Goal: Information Seeking & Learning: Find contact information

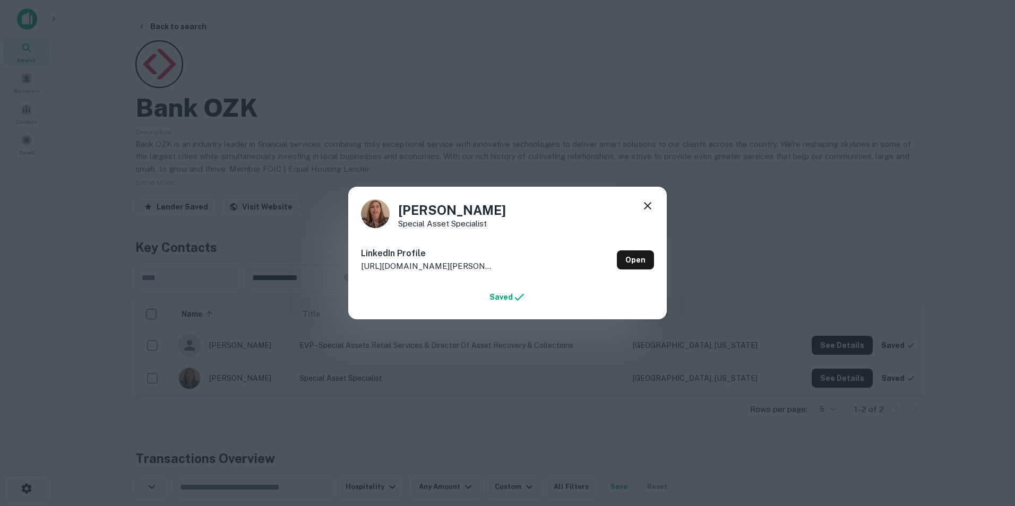
click at [646, 203] on icon at bounding box center [647, 206] width 13 height 13
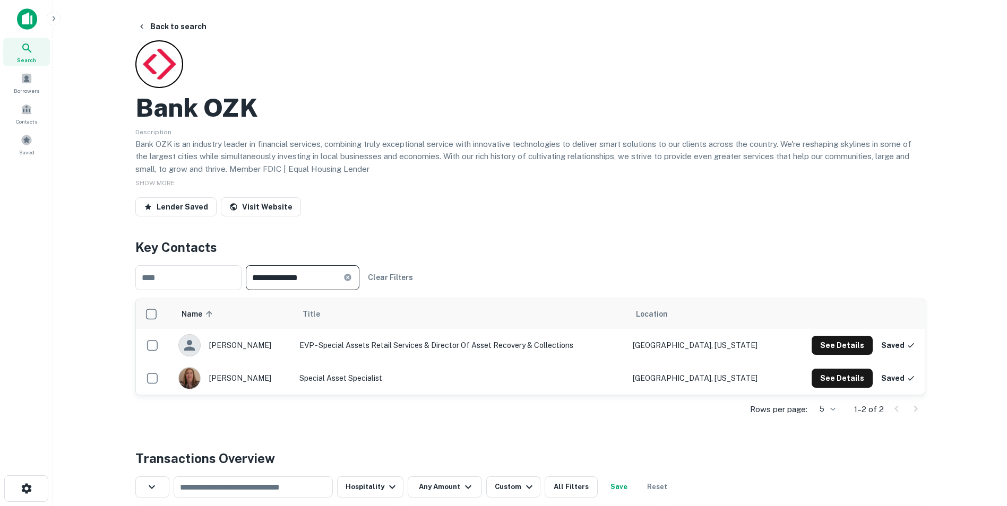
drag, startPoint x: 342, startPoint y: 278, endPoint x: 201, endPoint y: 226, distance: 150.2
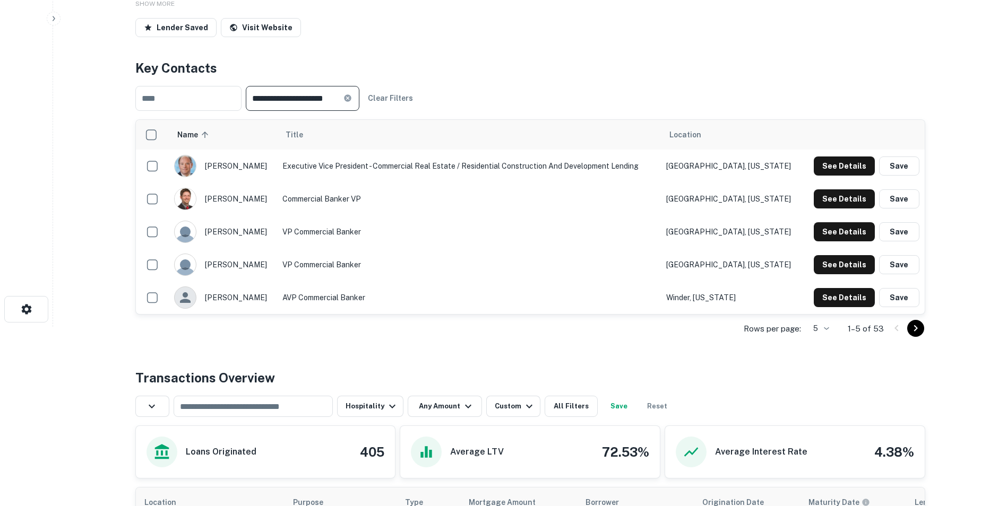
scroll to position [180, 0]
type input "**********"
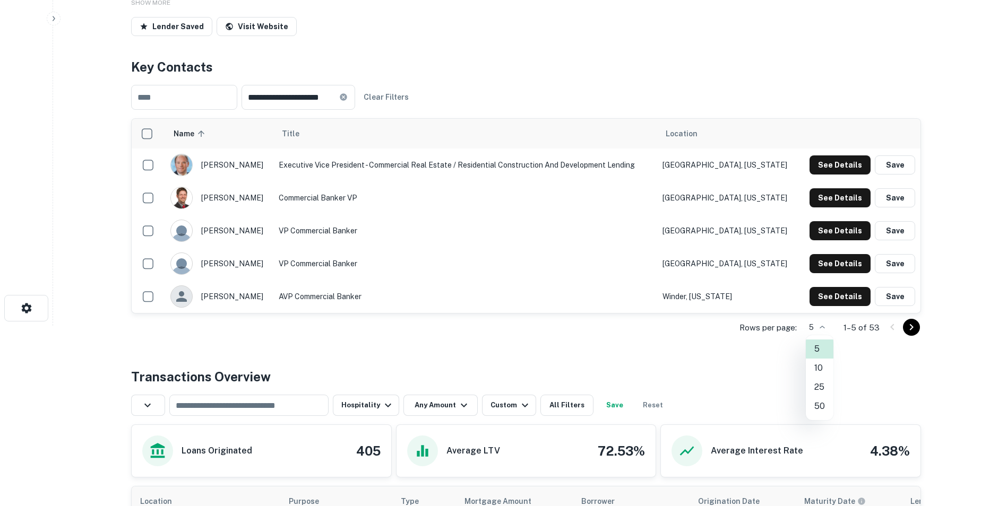
click at [818, 324] on body "**********" at bounding box center [503, 73] width 1007 height 506
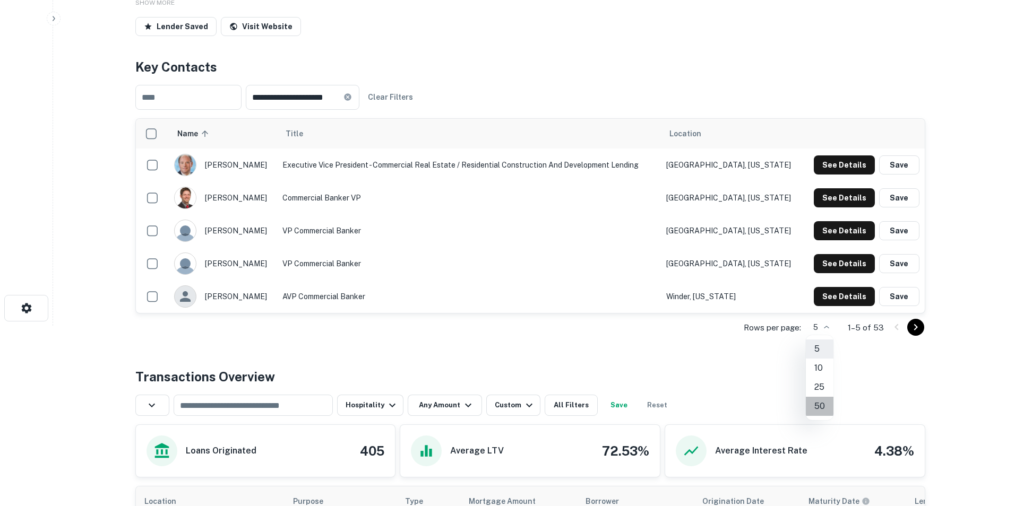
click at [816, 406] on li "50" at bounding box center [820, 406] width 28 height 19
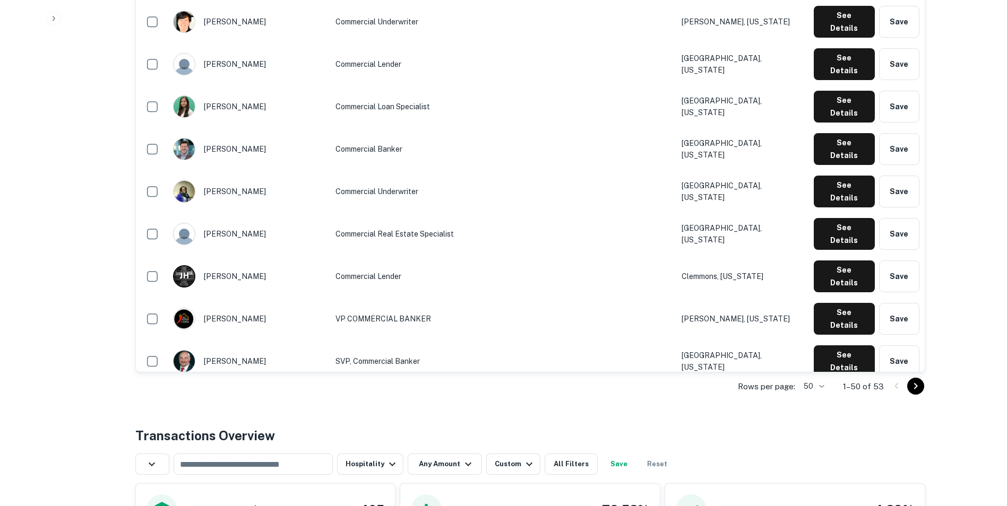
scroll to position [1603, 0]
click at [915, 384] on icon "Go to next page" at bounding box center [916, 386] width 4 height 6
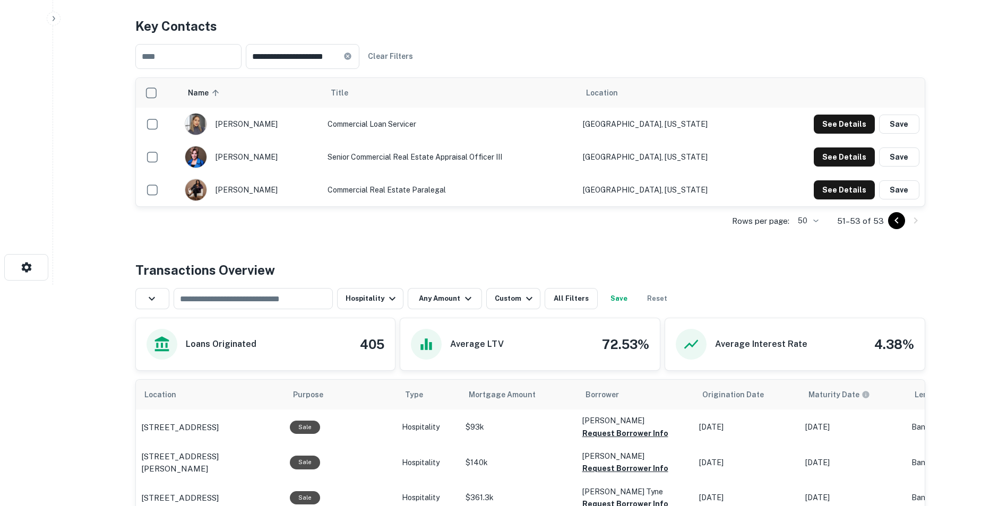
scroll to position [228, 0]
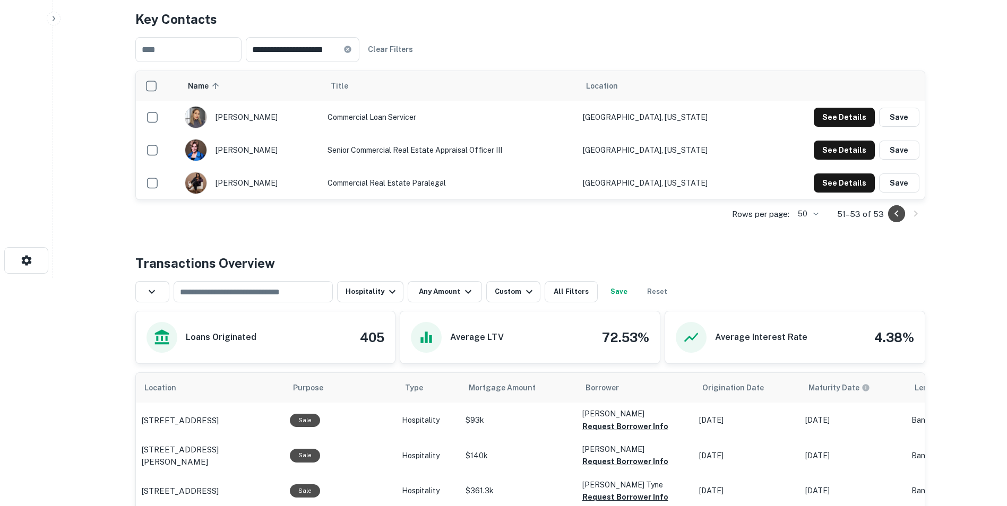
click at [898, 217] on icon "Go to previous page" at bounding box center [896, 214] width 13 height 13
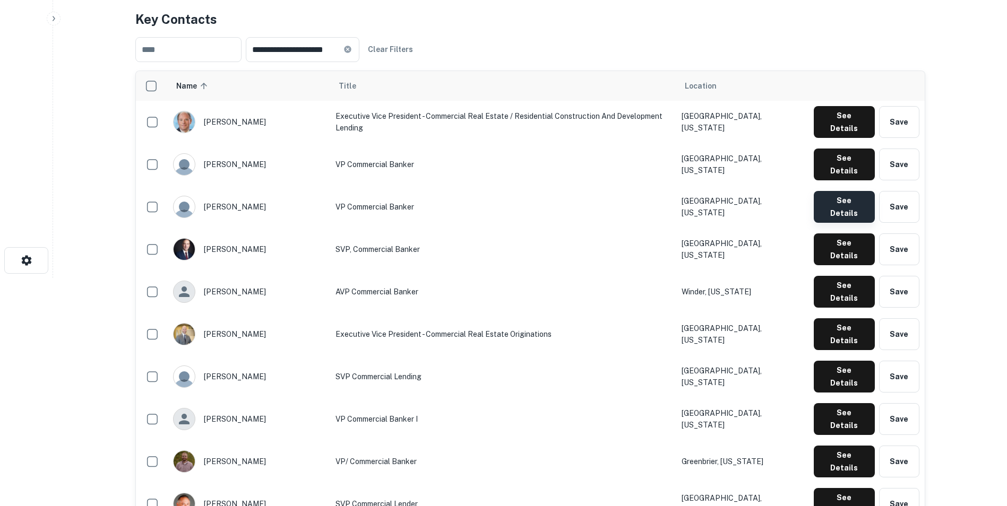
click at [857, 191] on button "See Details" at bounding box center [844, 207] width 61 height 32
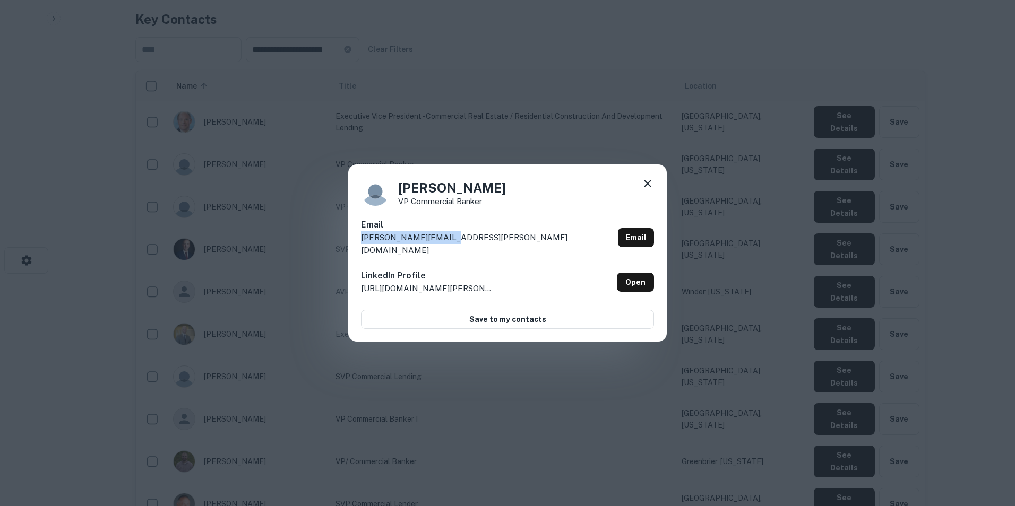
drag, startPoint x: 468, startPoint y: 244, endPoint x: 361, endPoint y: 243, distance: 106.7
click at [361, 243] on div "Email [PERSON_NAME][EMAIL_ADDRESS][PERSON_NAME][DOMAIN_NAME] Email" at bounding box center [507, 241] width 293 height 44
copy p "[PERSON_NAME][EMAIL_ADDRESS][PERSON_NAME][DOMAIN_NAME]"
click at [642, 282] on link "Open" at bounding box center [635, 282] width 37 height 19
click at [647, 187] on icon at bounding box center [647, 183] width 7 height 7
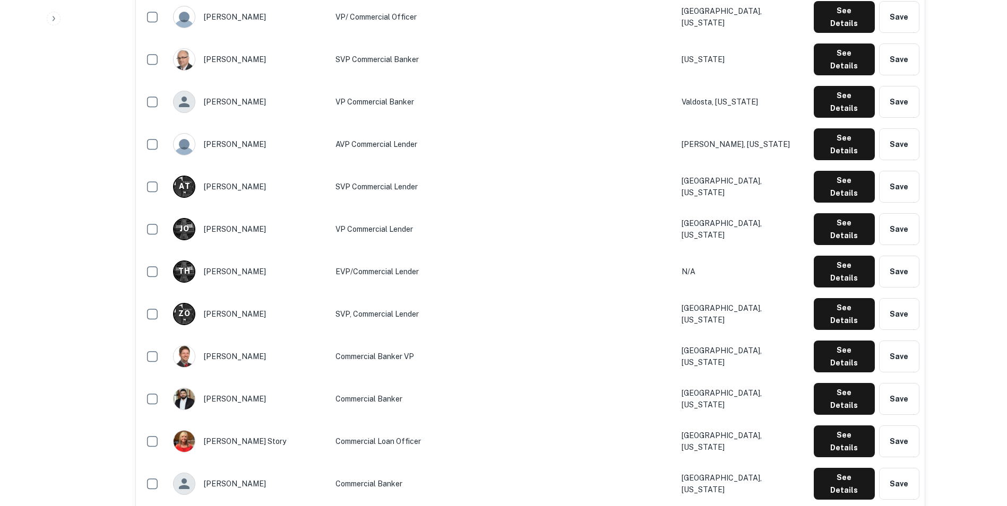
scroll to position [771, 0]
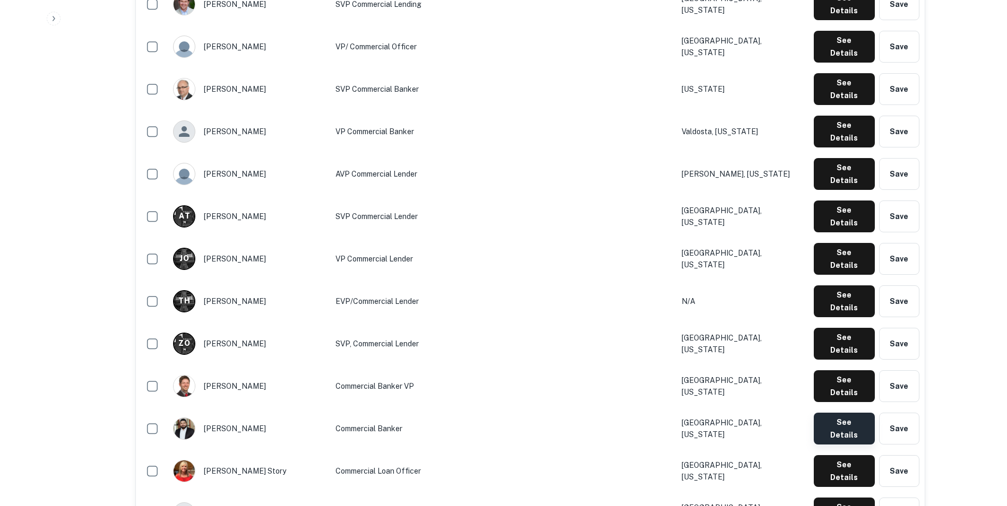
click at [850, 413] on button "See Details" at bounding box center [844, 429] width 61 height 32
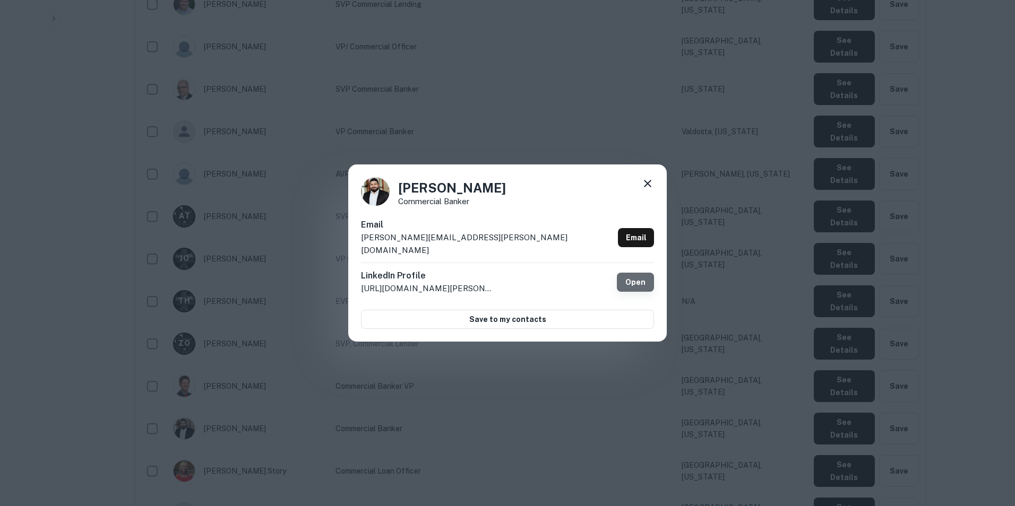
click at [649, 280] on link "Open" at bounding box center [635, 282] width 37 height 19
drag, startPoint x: 361, startPoint y: 246, endPoint x: 440, endPoint y: 241, distance: 78.7
click at [440, 241] on div "Email [PERSON_NAME][EMAIL_ADDRESS][PERSON_NAME][DOMAIN_NAME] Email" at bounding box center [507, 241] width 293 height 44
copy p "[PERSON_NAME][EMAIL_ADDRESS][PERSON_NAME][DOMAIN_NAME]"
click at [643, 187] on icon at bounding box center [647, 183] width 13 height 13
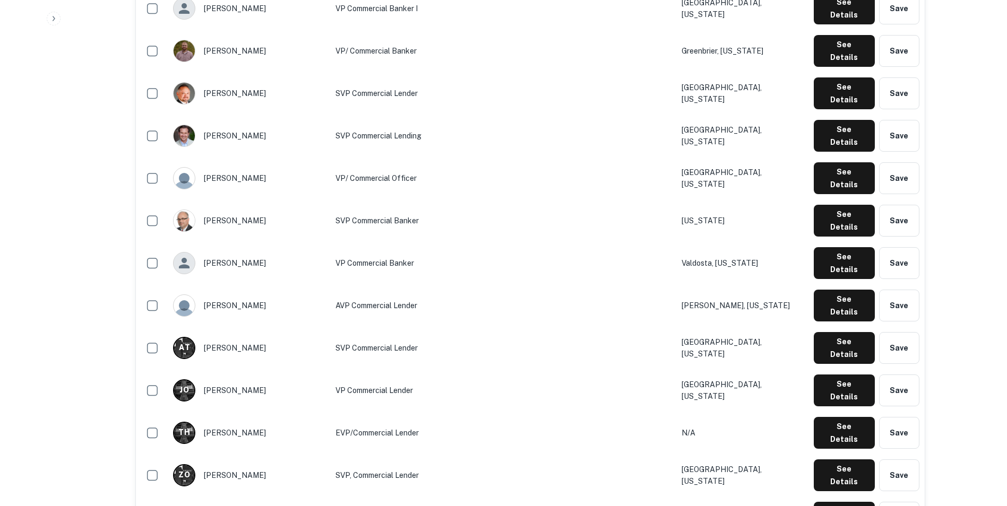
scroll to position [640, 0]
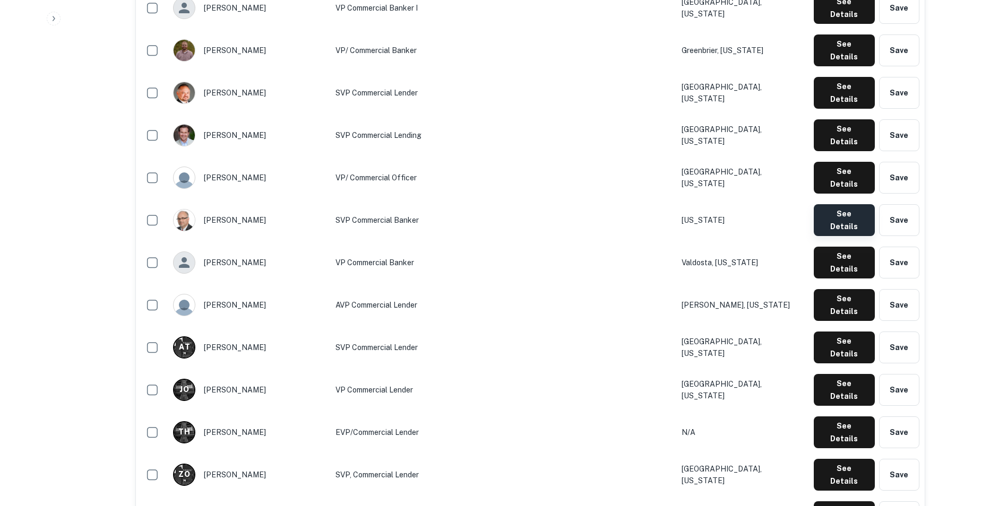
click at [829, 204] on button "See Details" at bounding box center [844, 220] width 61 height 32
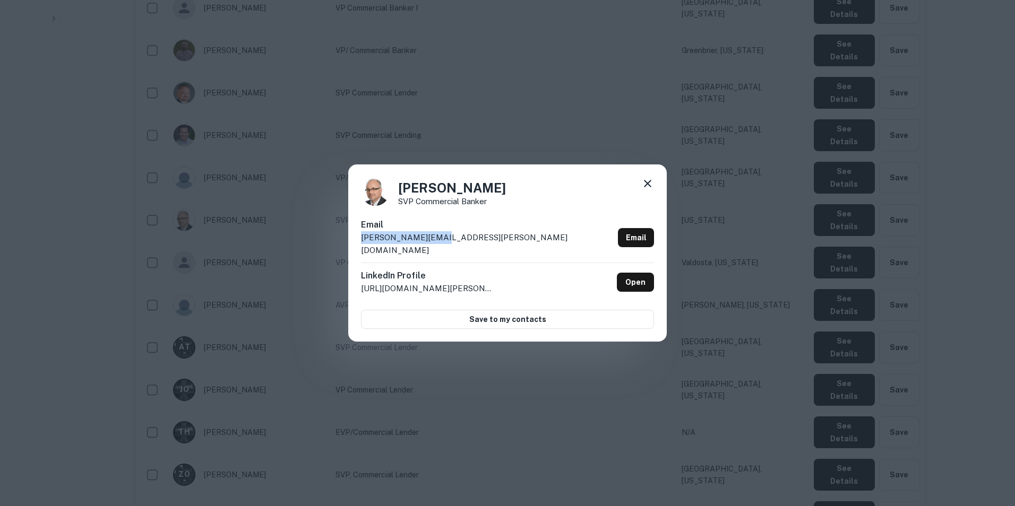
drag, startPoint x: 360, startPoint y: 244, endPoint x: 449, endPoint y: 246, distance: 88.1
click at [449, 246] on div "[PERSON_NAME] SVP Commercial Banker Email [PERSON_NAME][EMAIL_ADDRESS][PERSON_N…" at bounding box center [507, 253] width 318 height 177
copy p "[PERSON_NAME][EMAIL_ADDRESS][PERSON_NAME][DOMAIN_NAME]"
click at [636, 277] on link "Open" at bounding box center [635, 282] width 37 height 19
click at [649, 187] on icon at bounding box center [647, 183] width 7 height 7
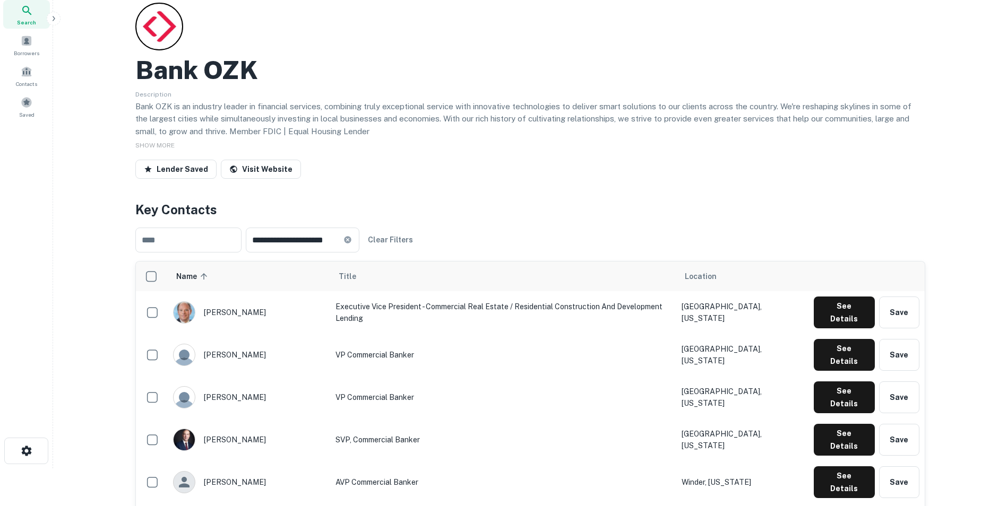
scroll to position [30, 0]
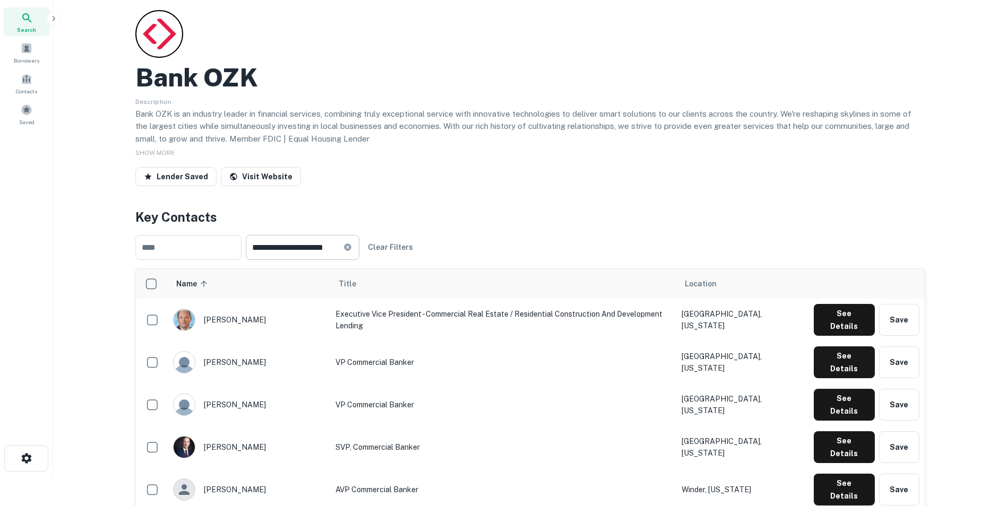
click at [351, 250] on icon at bounding box center [347, 247] width 7 height 7
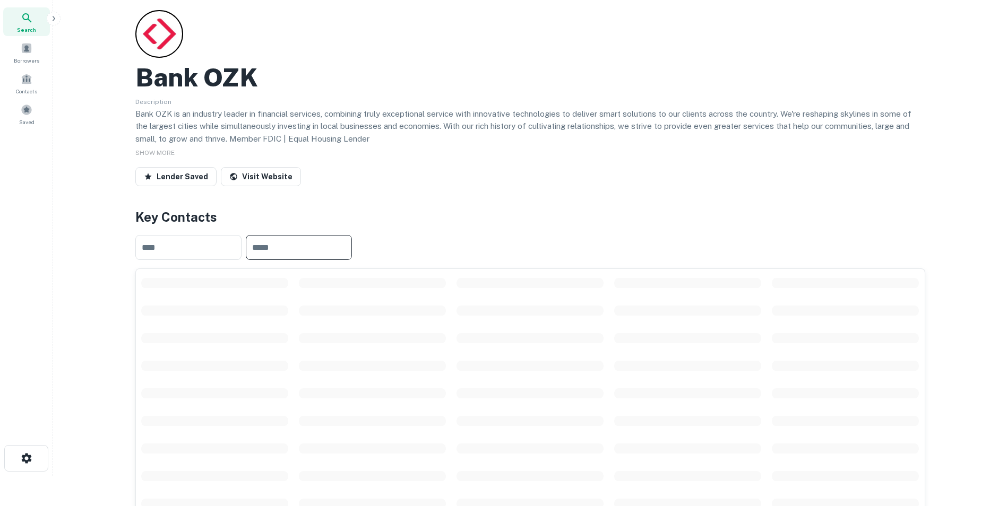
click at [352, 248] on input "text" at bounding box center [299, 247] width 106 height 25
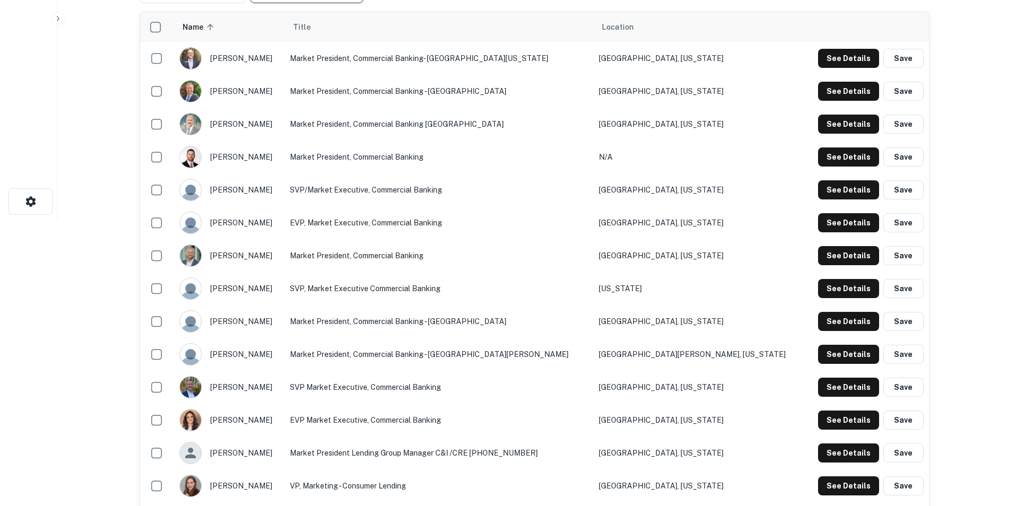
scroll to position [286, 0]
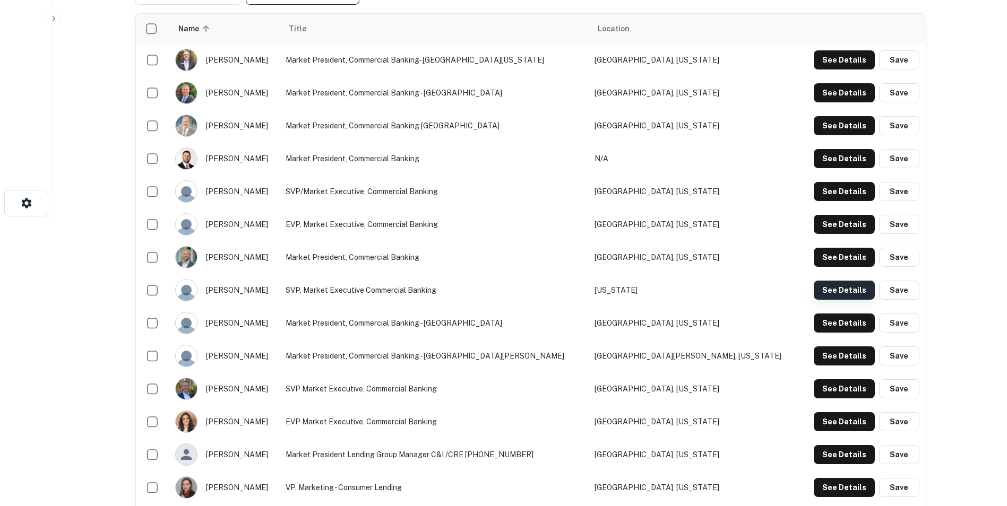
type input "******"
click at [825, 290] on button "See Details" at bounding box center [844, 290] width 61 height 19
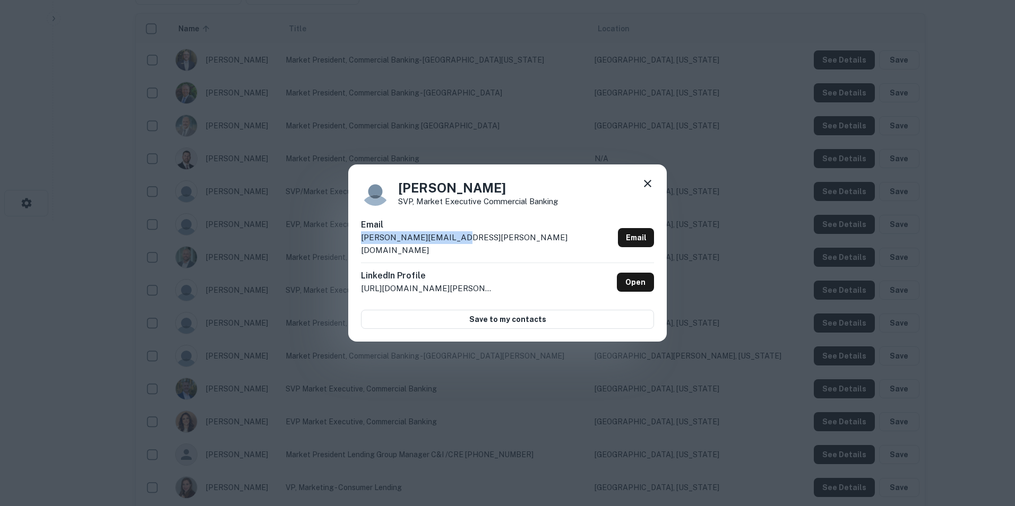
drag, startPoint x: 356, startPoint y: 246, endPoint x: 462, endPoint y: 241, distance: 106.8
click at [462, 241] on div "[PERSON_NAME] SVP, Market Executive Commercial Banking Email [PERSON_NAME][EMAI…" at bounding box center [507, 253] width 318 height 177
copy p "[PERSON_NAME][EMAIL_ADDRESS][PERSON_NAME][DOMAIN_NAME]"
click at [632, 273] on link "Open" at bounding box center [635, 282] width 37 height 19
